Goal: Find specific page/section: Find specific page/section

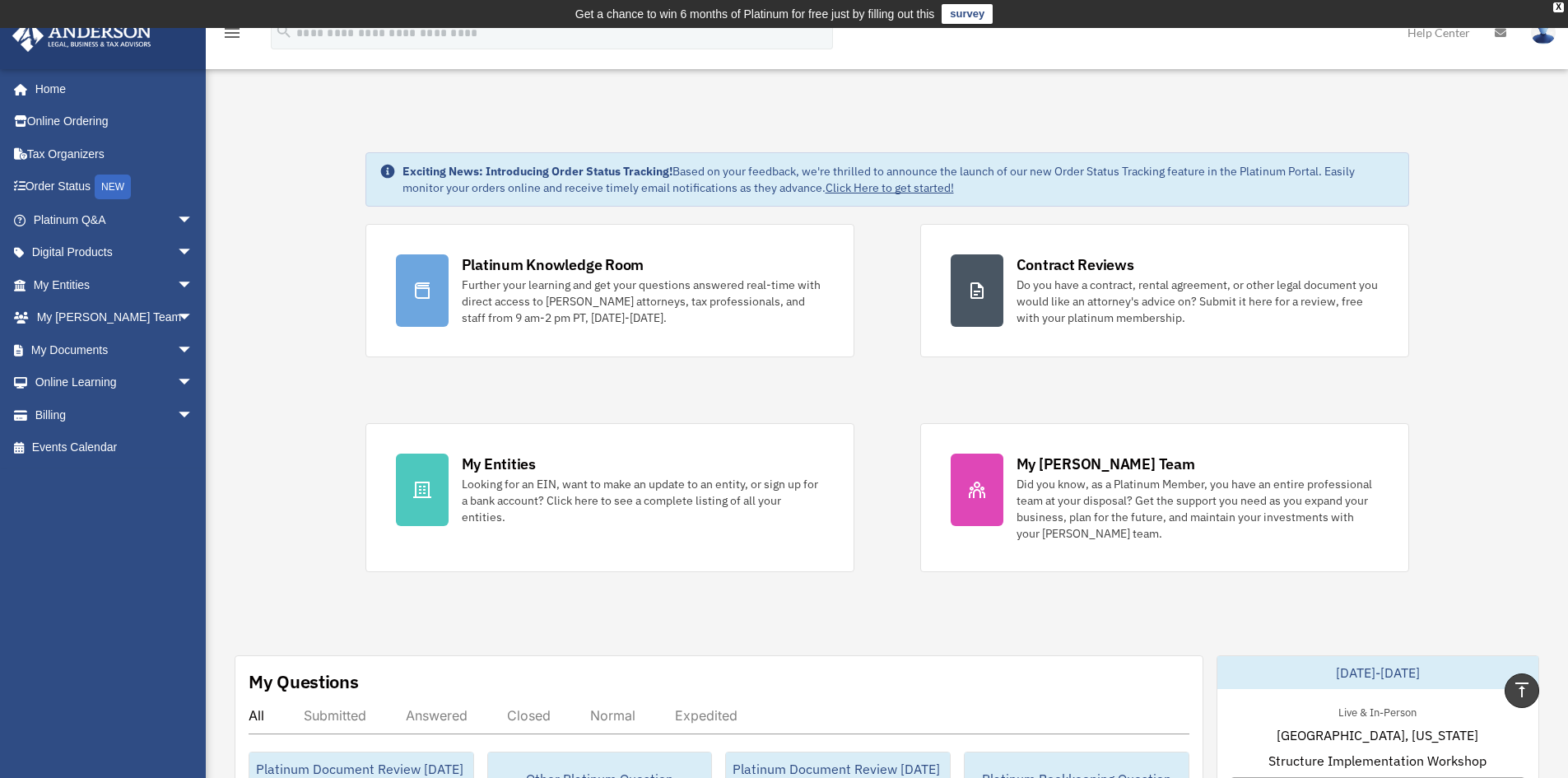
scroll to position [550, 0]
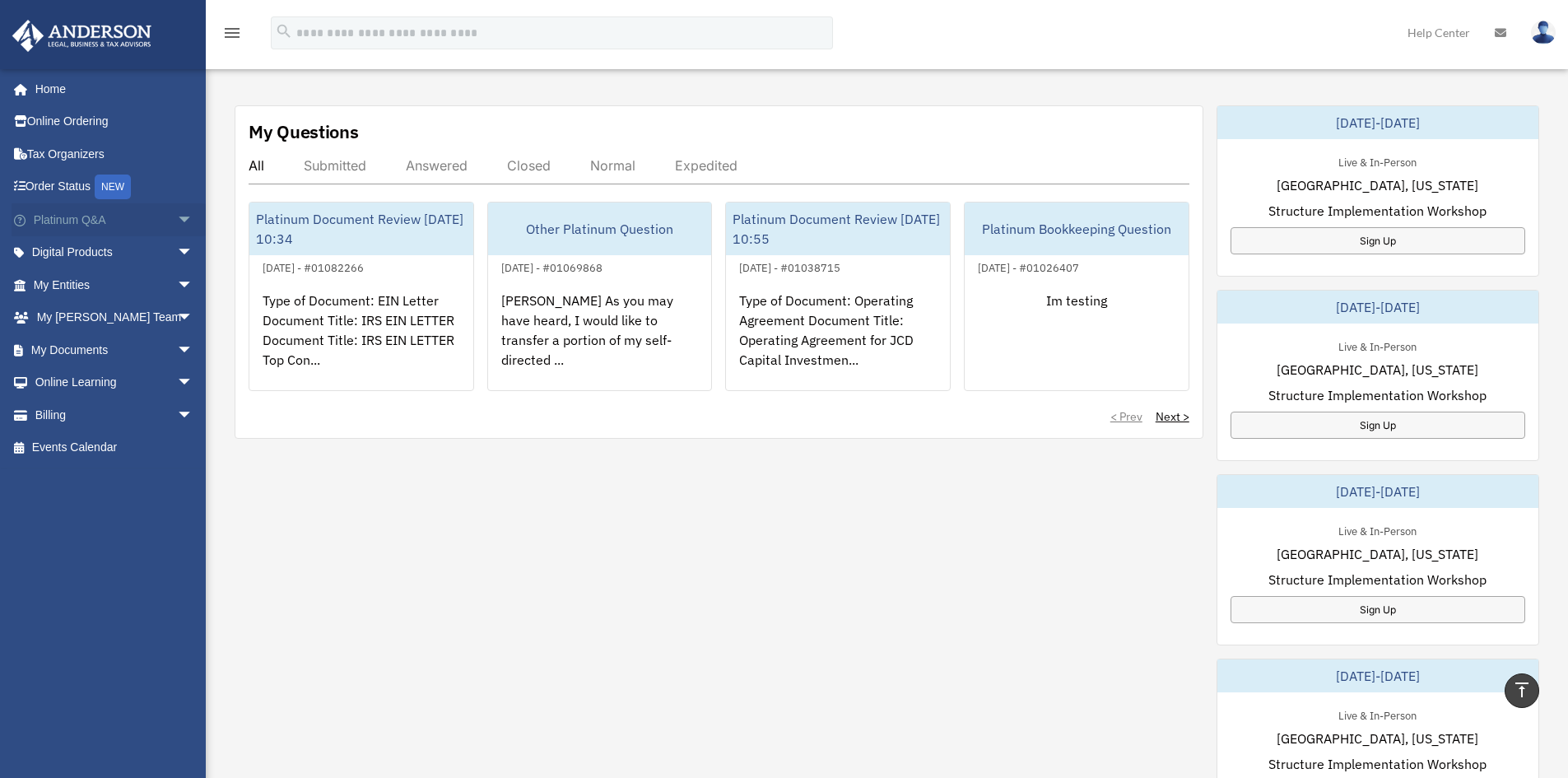
click at [177, 217] on span "arrow_drop_down" at bounding box center [193, 220] width 33 height 34
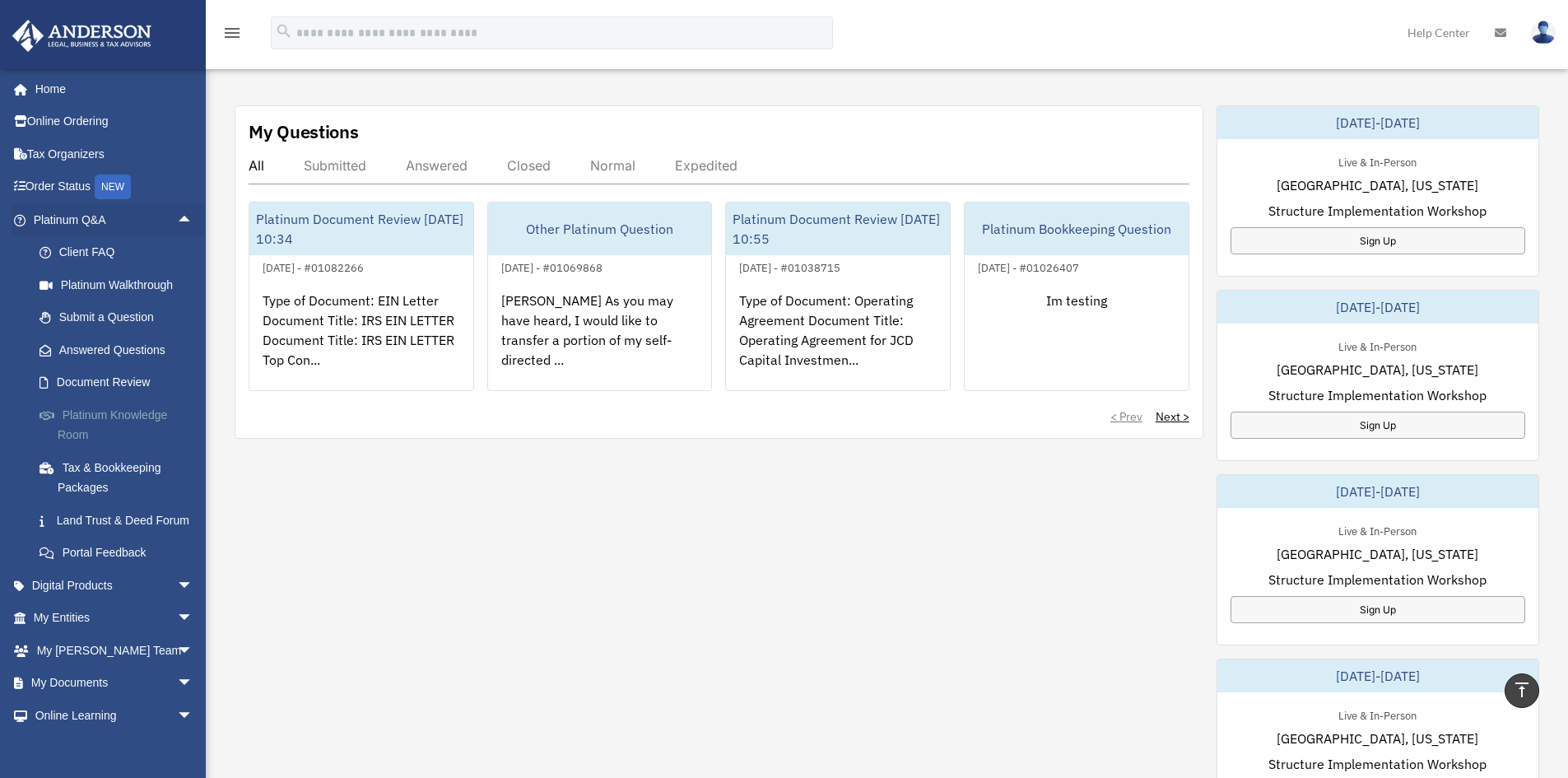
click at [105, 409] on link "Platinum Knowledge Room" at bounding box center [120, 425] width 195 height 52
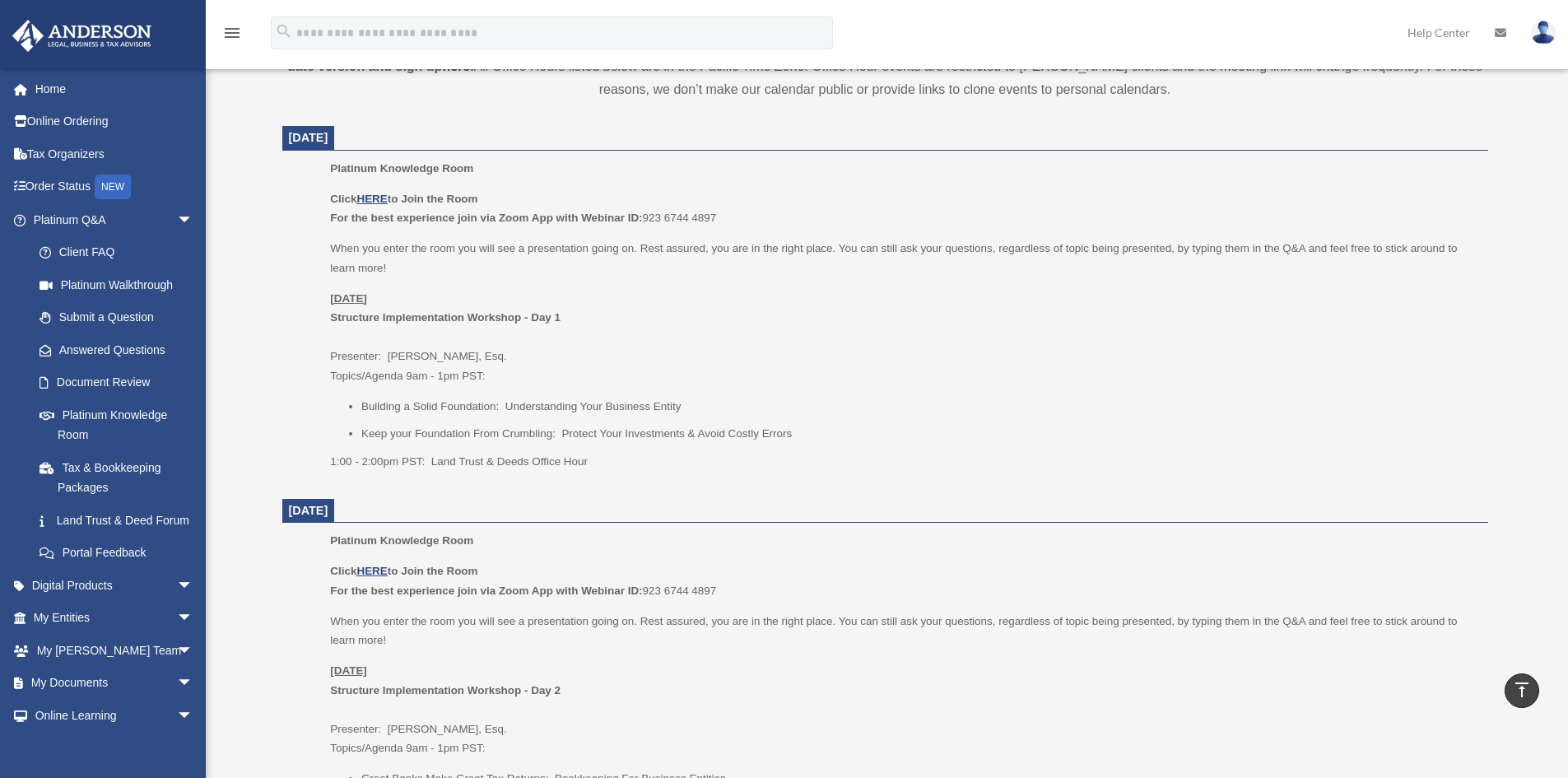
scroll to position [658, 0]
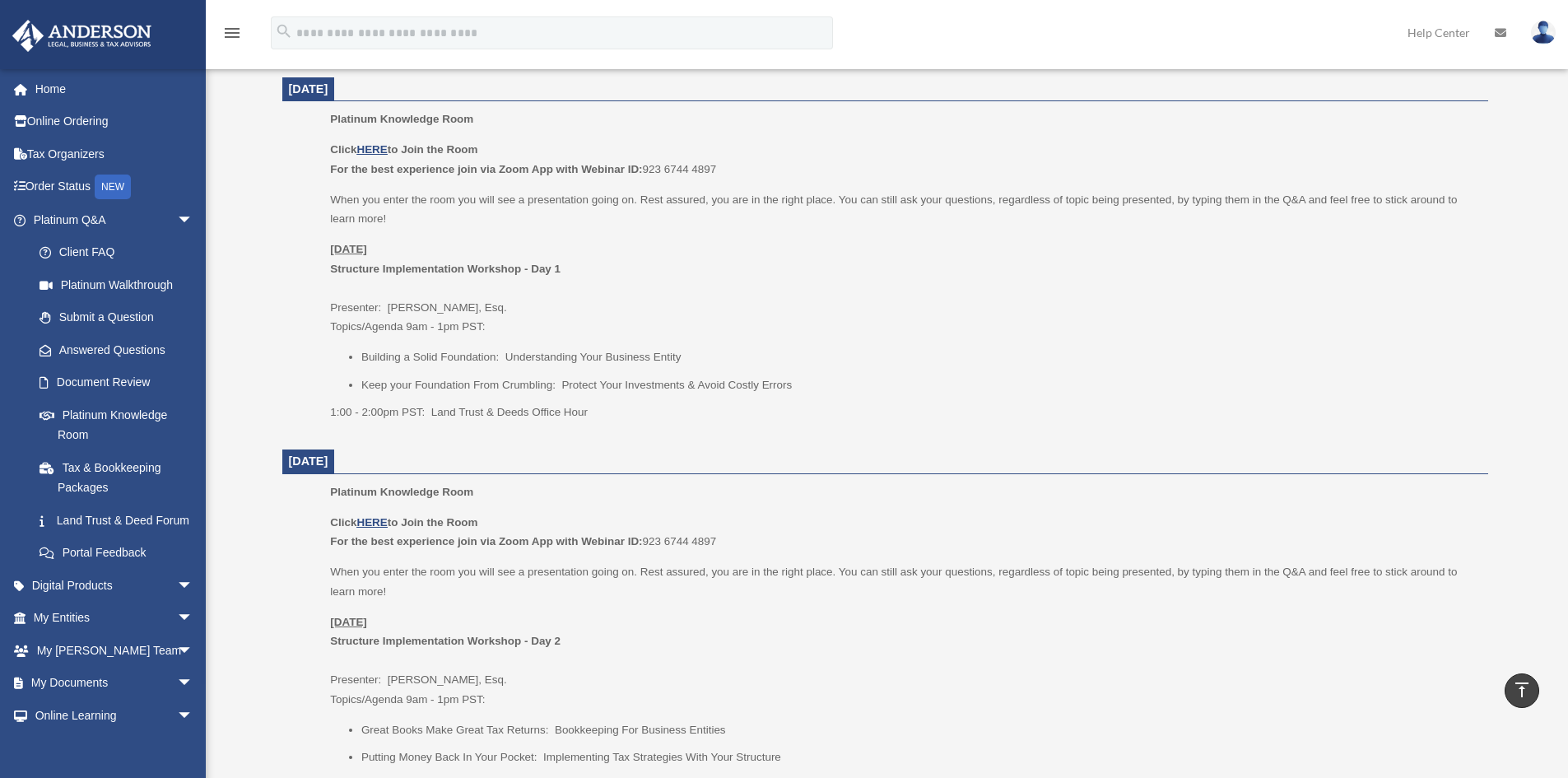
scroll to position [686, 0]
